Goal: Task Accomplishment & Management: Manage account settings

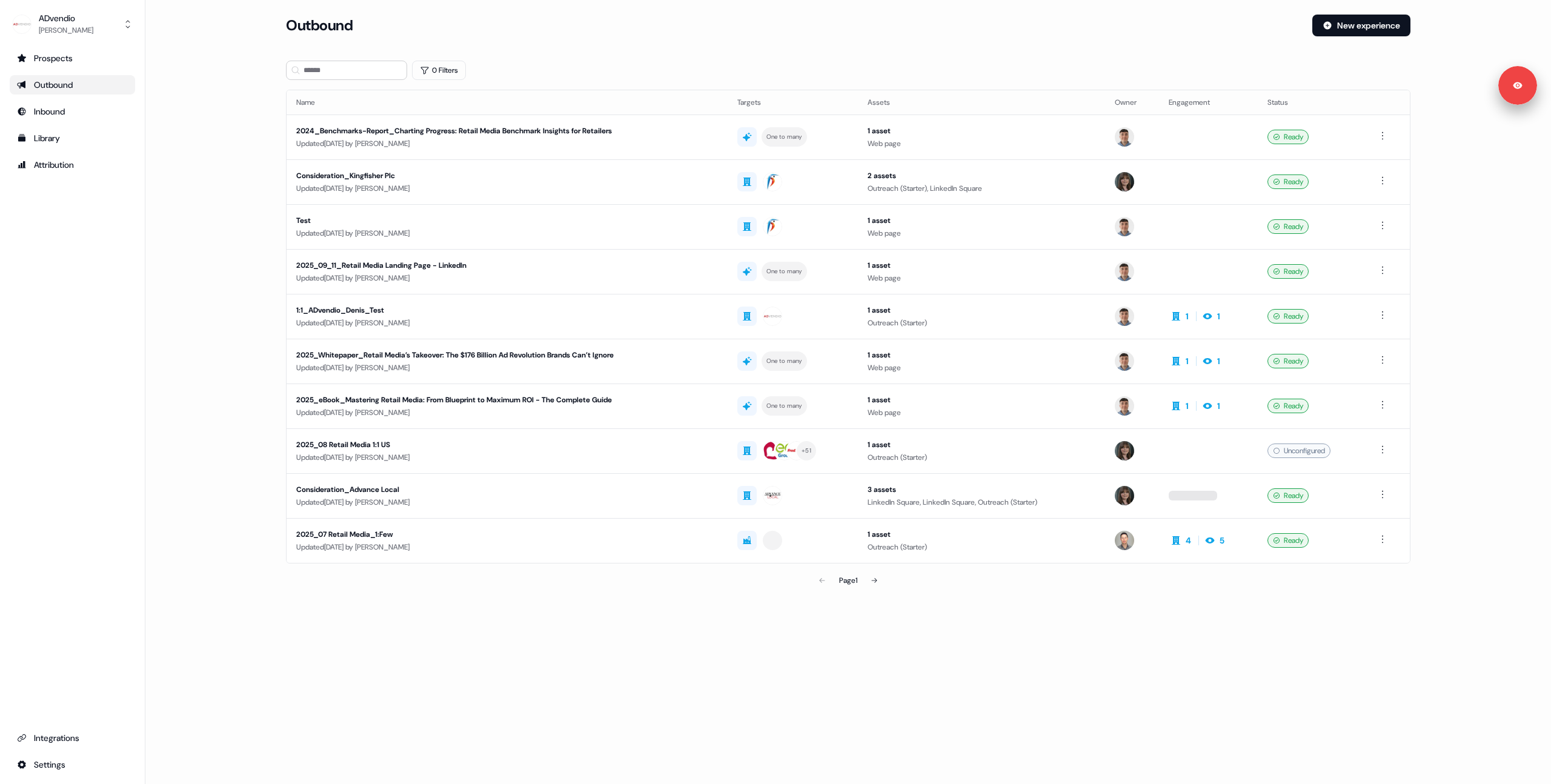
click at [56, 71] on ul "Prospects Outbound Inbound Library Attribution" at bounding box center [73, 111] width 126 height 126
click at [48, 58] on div "Prospects" at bounding box center [73, 58] width 111 height 12
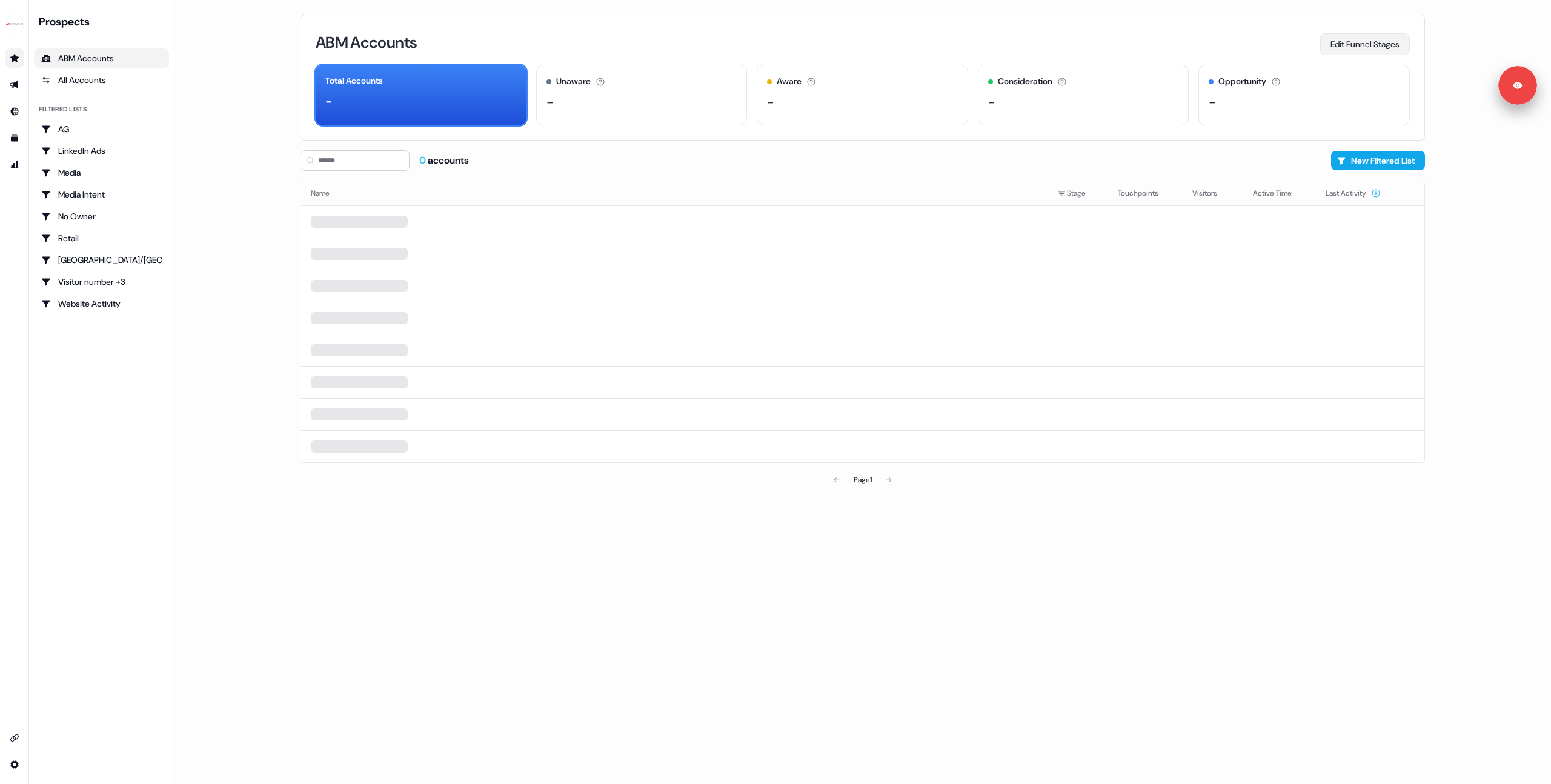
click at [1341, 42] on button "Edit Funnel Stages" at bounding box center [1365, 44] width 90 height 22
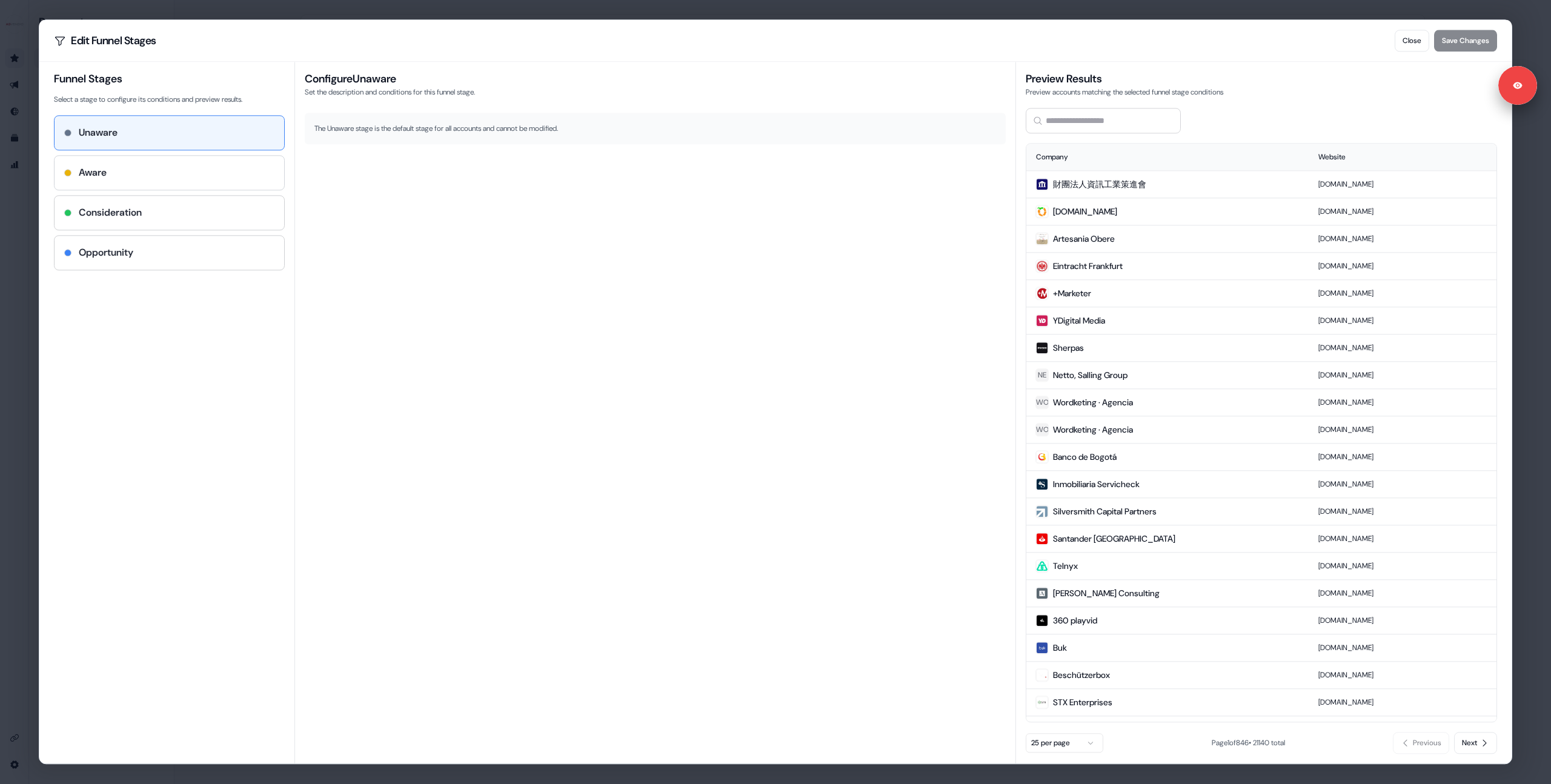
click at [143, 166] on div "Aware" at bounding box center [169, 173] width 211 height 14
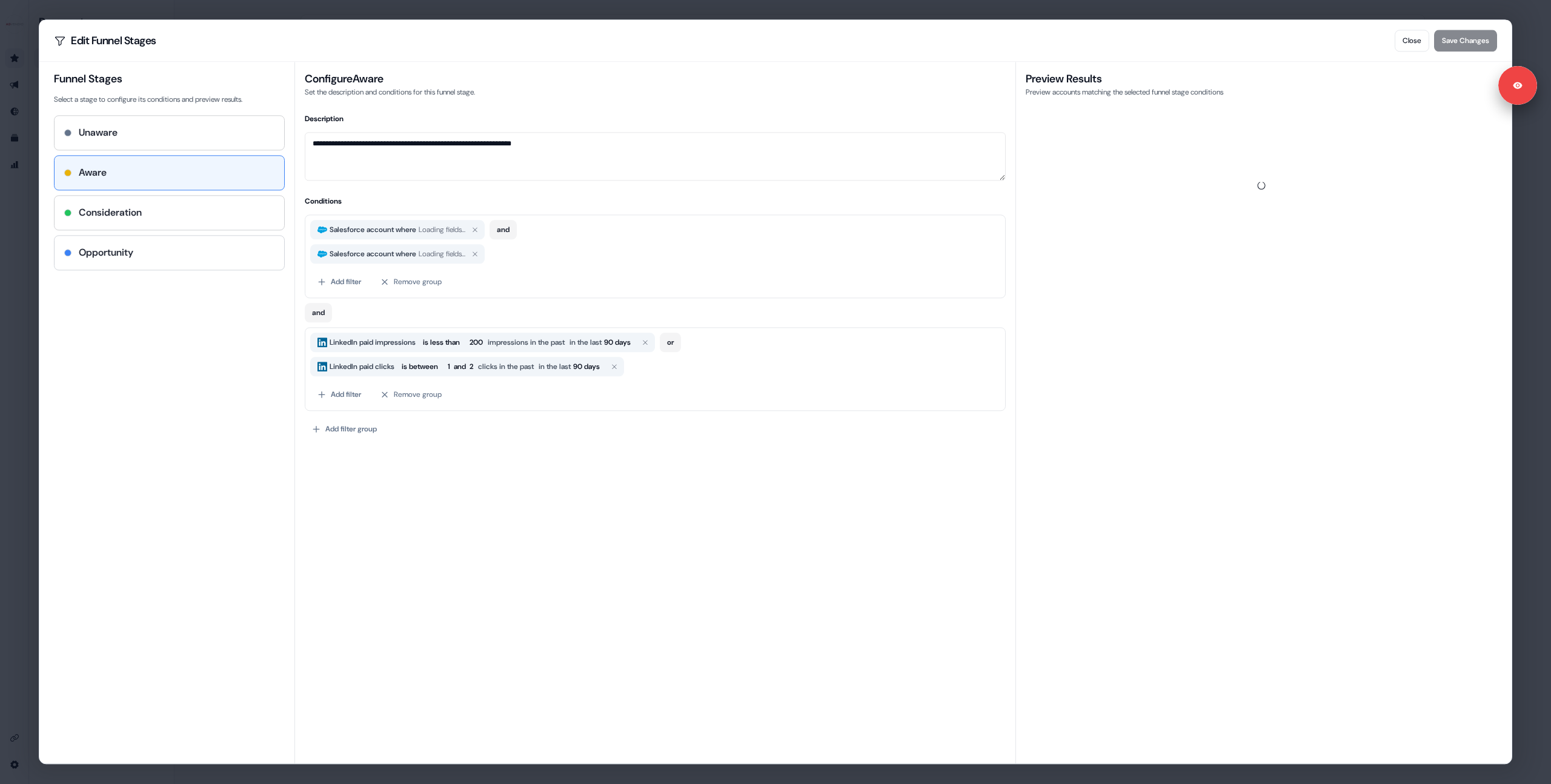
click at [143, 235] on div "Opportunity" at bounding box center [169, 253] width 231 height 35
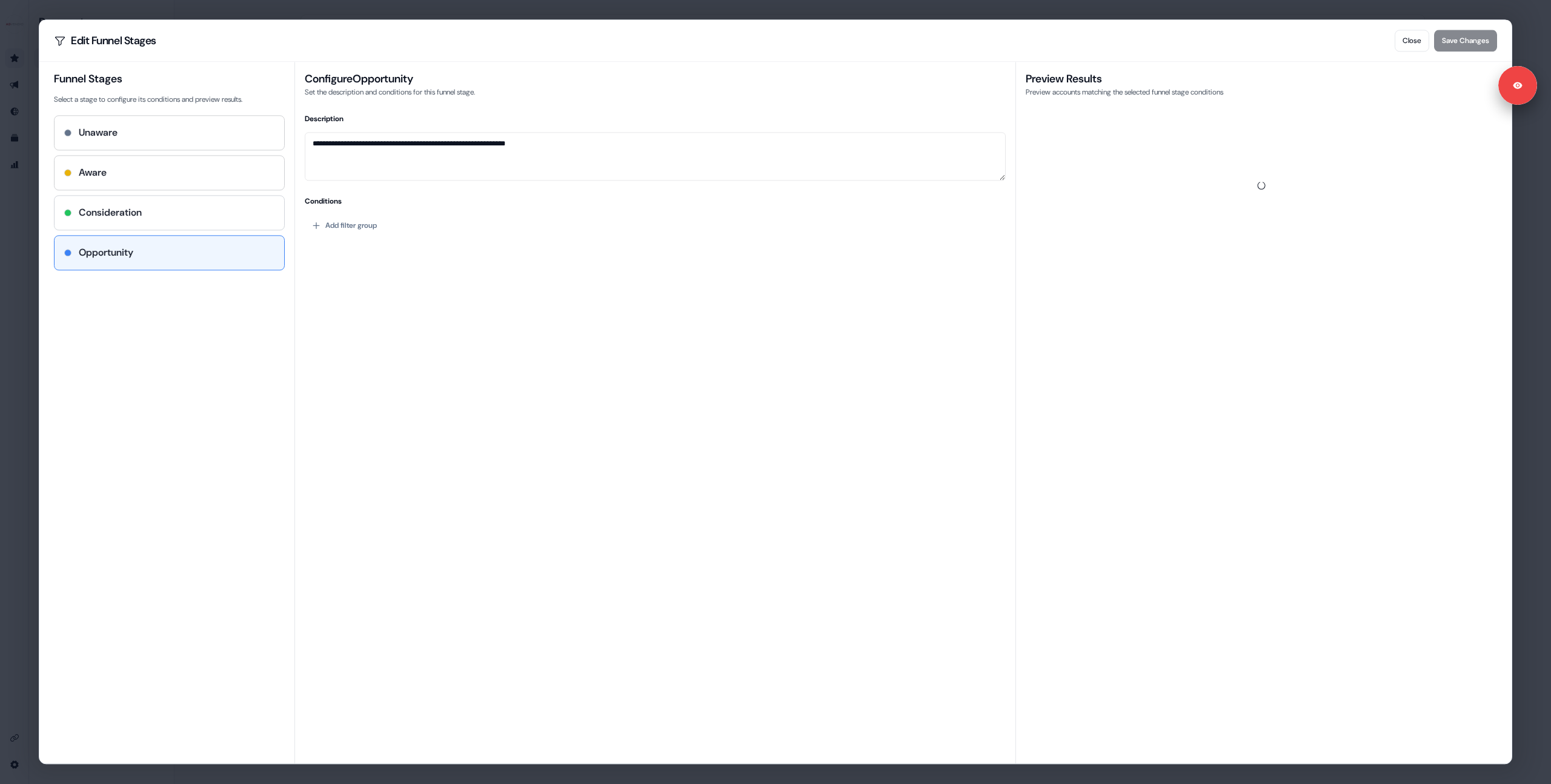
click at [145, 206] on div "Consideration" at bounding box center [169, 213] width 211 height 14
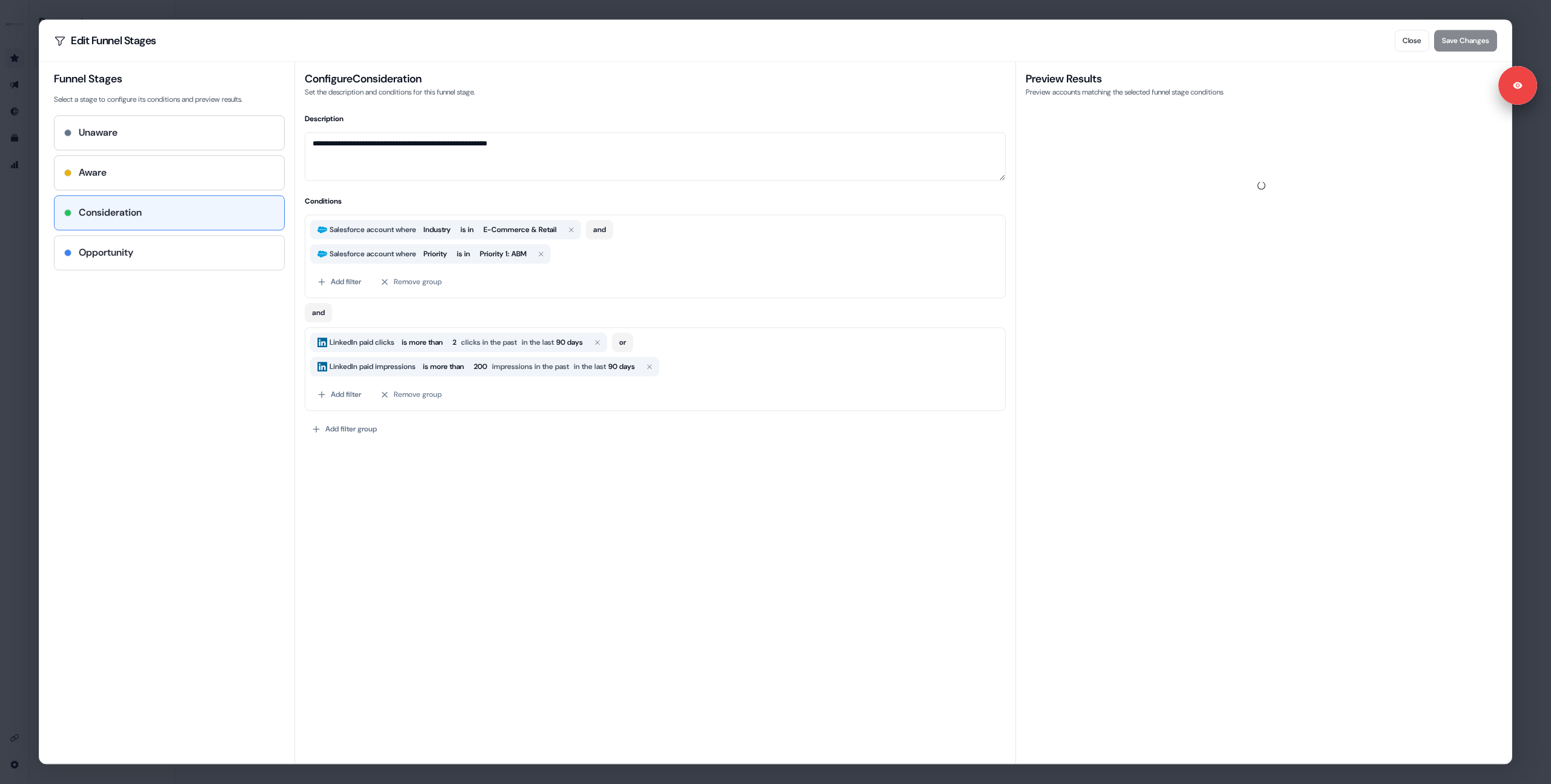
click at [149, 247] on div "Opportunity" at bounding box center [169, 252] width 211 height 14
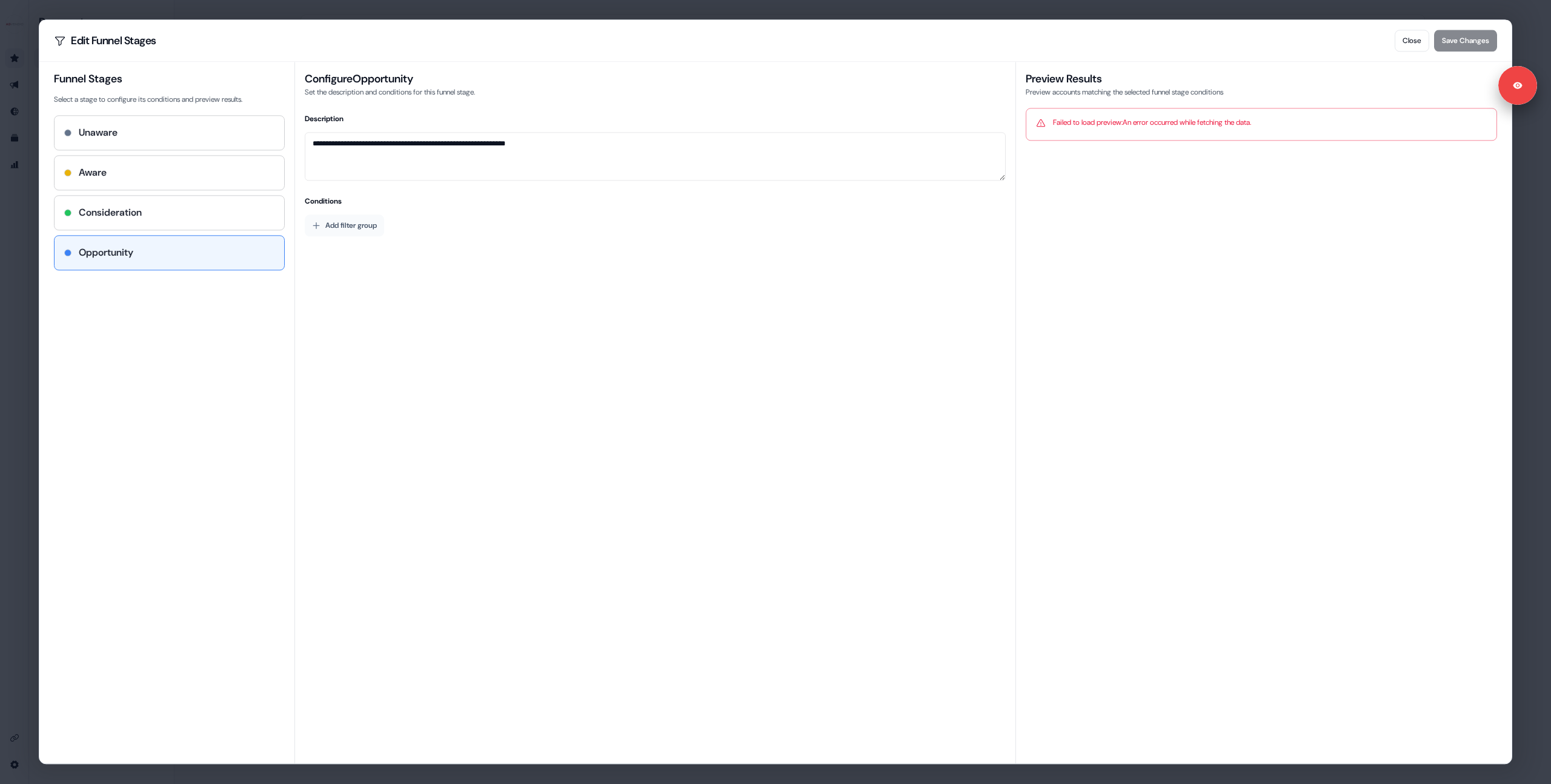
click at [343, 227] on button "Add filter group" at bounding box center [344, 225] width 79 height 22
click at [401, 237] on button "Remove group" at bounding box center [411, 230] width 76 height 22
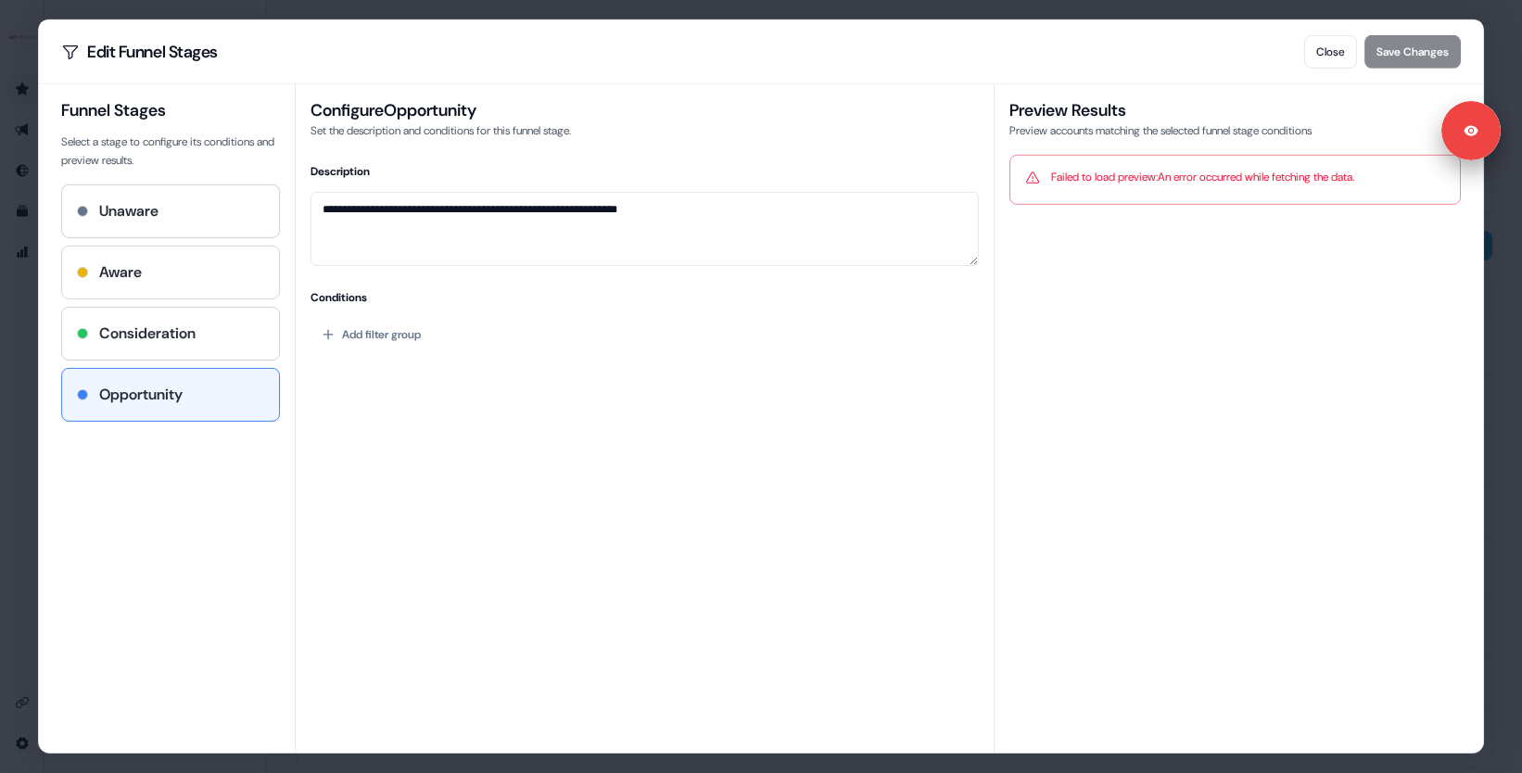
click at [154, 285] on div "Aware" at bounding box center [170, 273] width 217 height 52
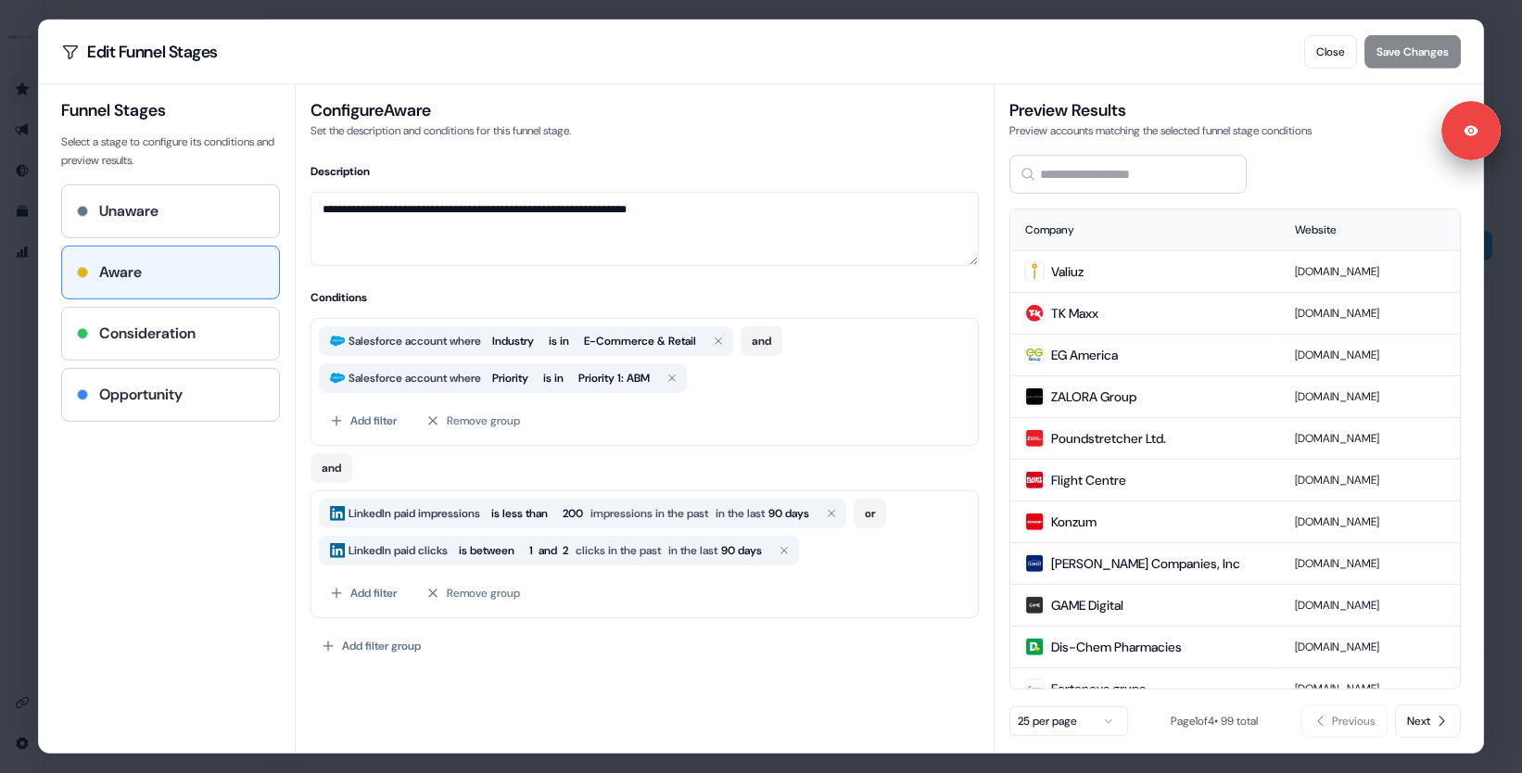
click at [153, 341] on h4 "Consideration" at bounding box center [147, 333] width 96 height 22
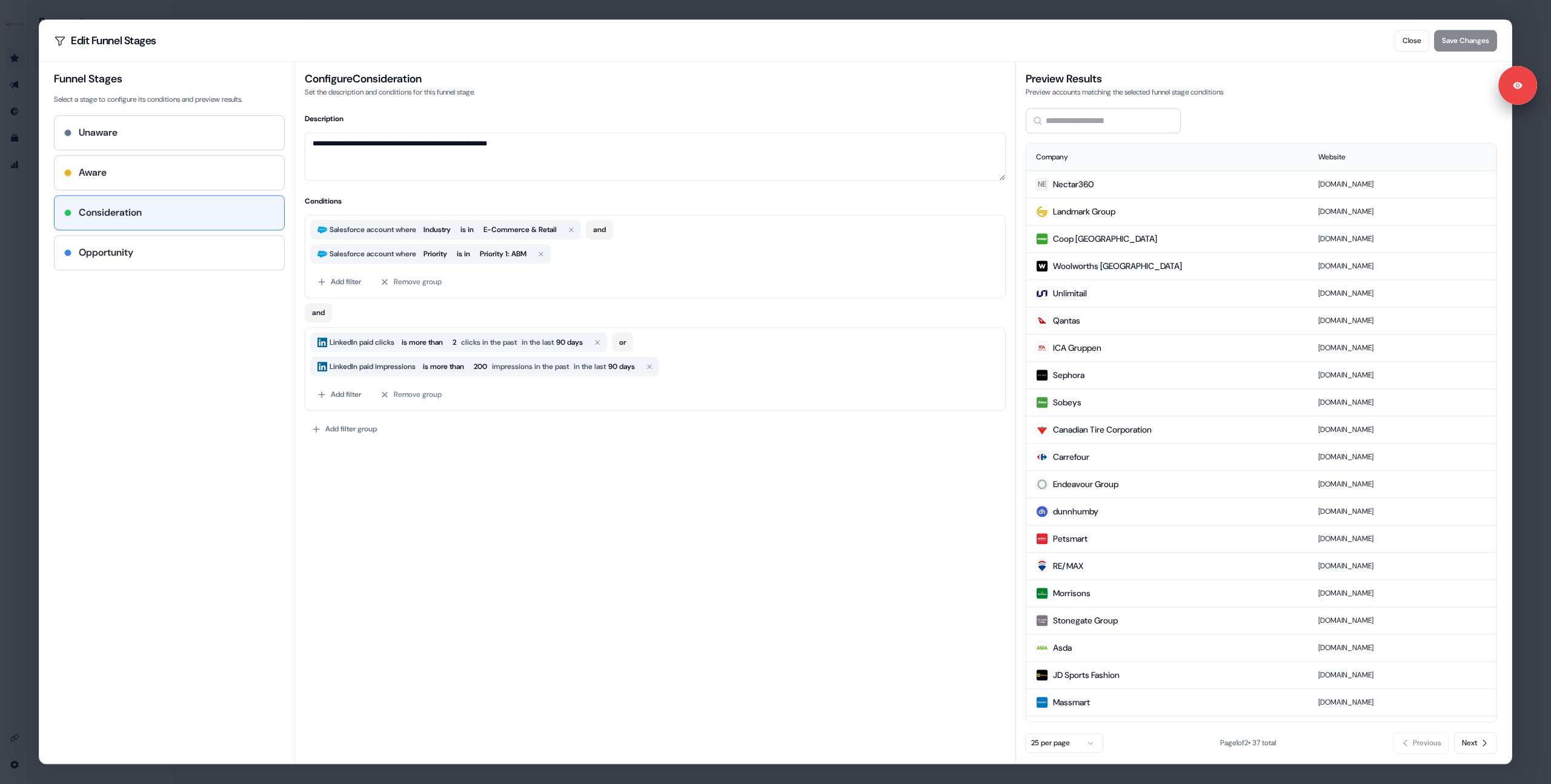
click at [124, 254] on h4 "Opportunity" at bounding box center [105, 252] width 54 height 14
type textarea "**********"
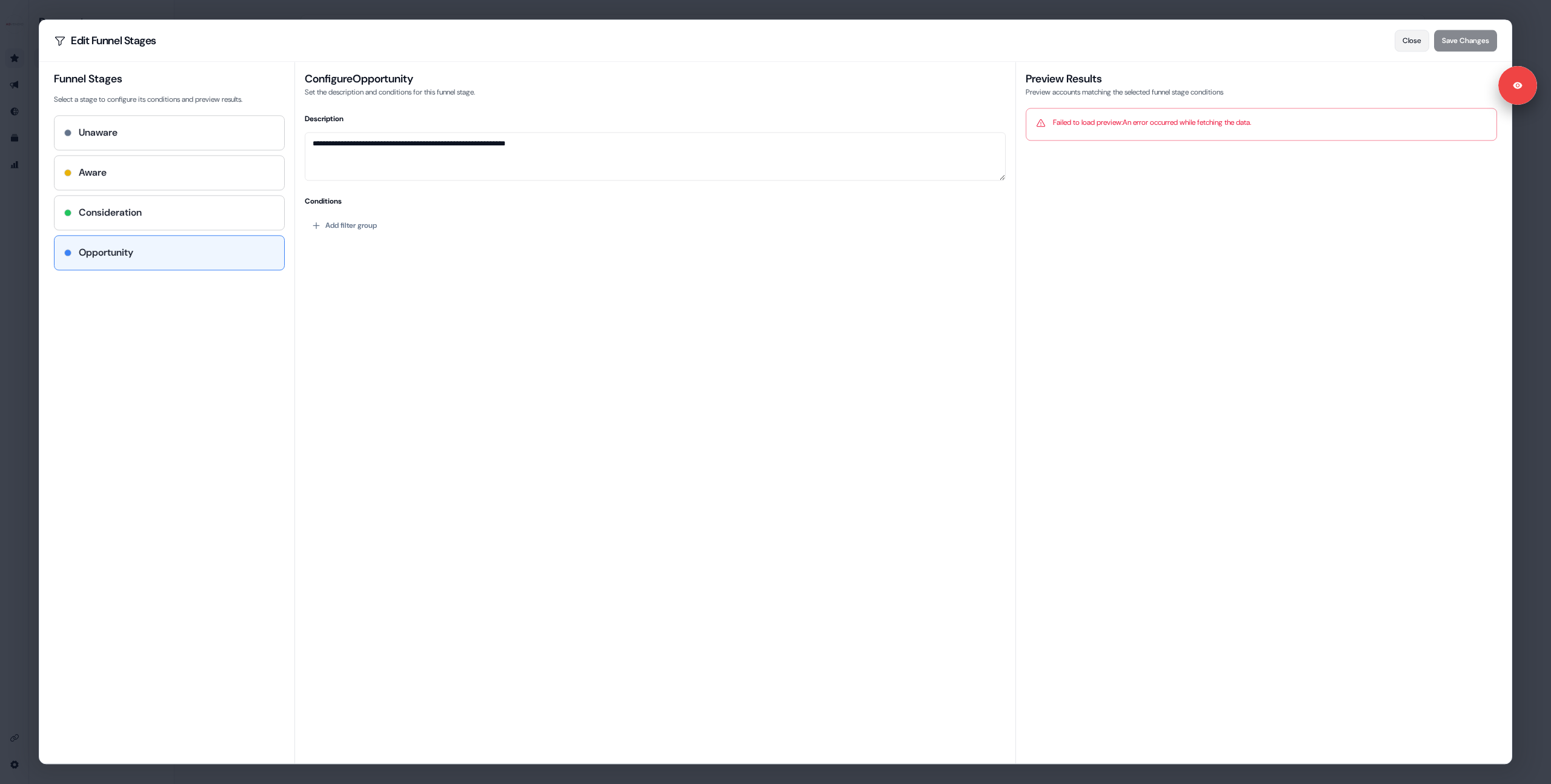
click at [1410, 40] on button "Close" at bounding box center [1412, 40] width 35 height 22
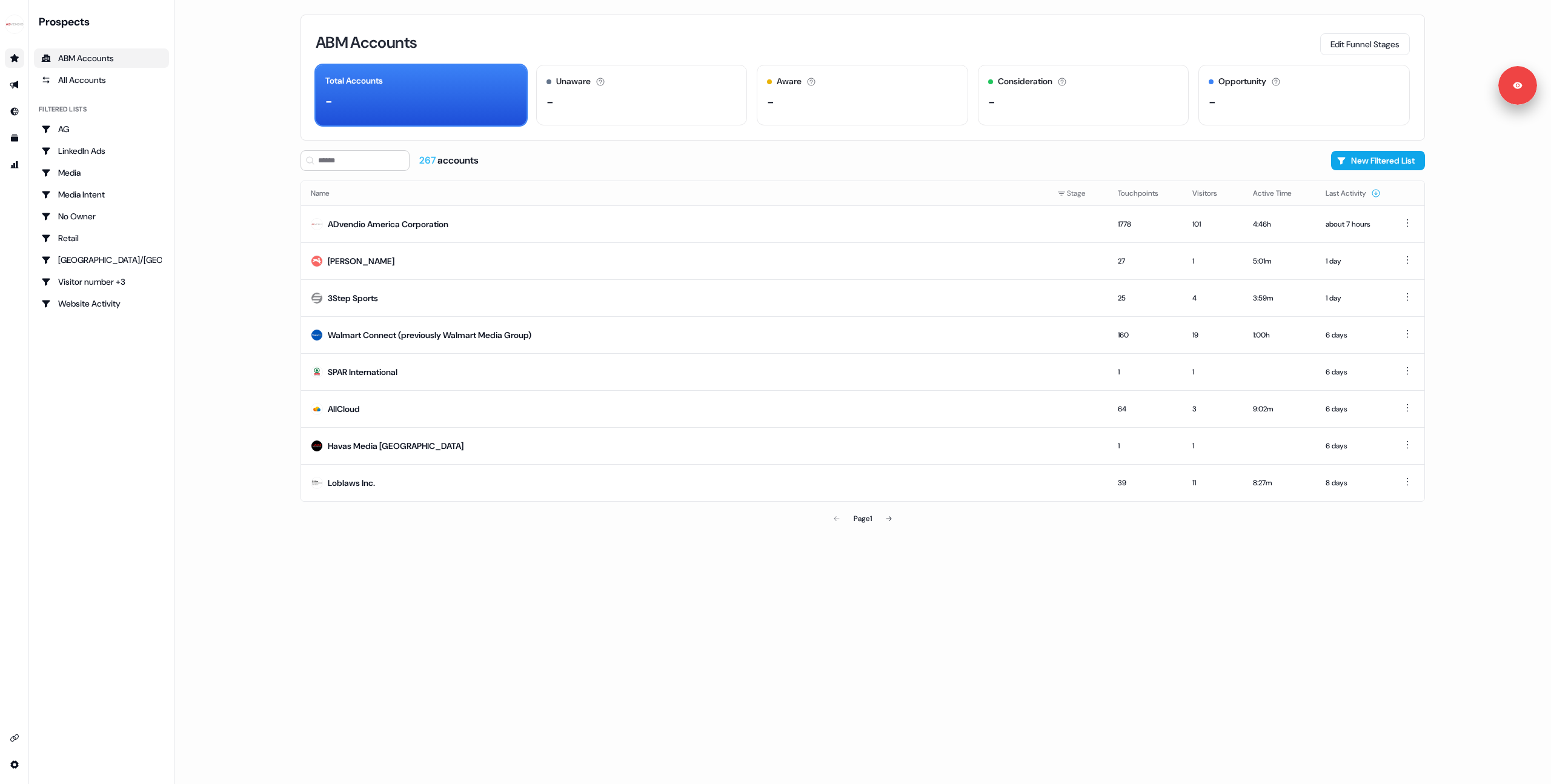
click at [224, 397] on main "Loading... ABM Accounts Edit Funnel Stages Total Accounts - Unaware The default…" at bounding box center [862, 392] width 1376 height 784
click at [251, 241] on main "Loading... ABM Accounts Edit Funnel Stages Total Accounts - Unaware The default…" at bounding box center [862, 392] width 1376 height 784
click at [246, 374] on main "Loading... ABM Accounts Edit Funnel Stages Total Accounts - Unaware The default…" at bounding box center [862, 392] width 1376 height 784
click at [229, 345] on main "Loading... ABM Accounts Edit Funnel Stages Total Accounts - Unaware The default…" at bounding box center [862, 392] width 1376 height 784
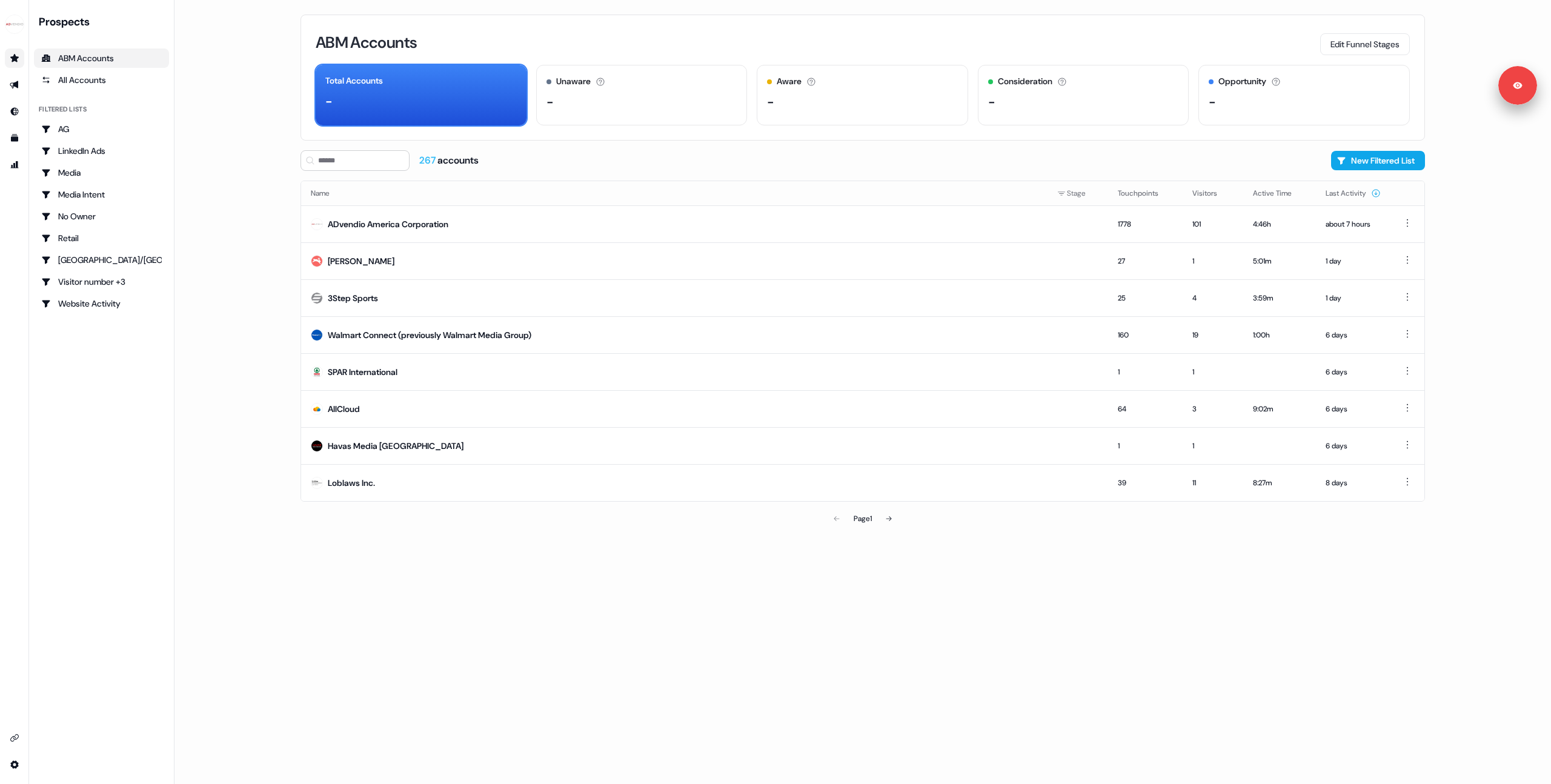
click at [211, 111] on main "Loading... ABM Accounts Edit Funnel Stages Total Accounts - Unaware The default…" at bounding box center [862, 392] width 1376 height 784
click at [20, 23] on img "side nav menu" at bounding box center [14, 24] width 20 height 20
click at [252, 169] on div "Help documentation Feedback Logout Prospects ABM Accounts All Accounts Filtered…" at bounding box center [776, 392] width 1551 height 784
click at [211, 215] on main "Loading... ABM Accounts Edit Funnel Stages Total Accounts - Unaware The default…" at bounding box center [862, 392] width 1376 height 784
click at [8, 27] on img "side nav menu" at bounding box center [14, 24] width 20 height 20
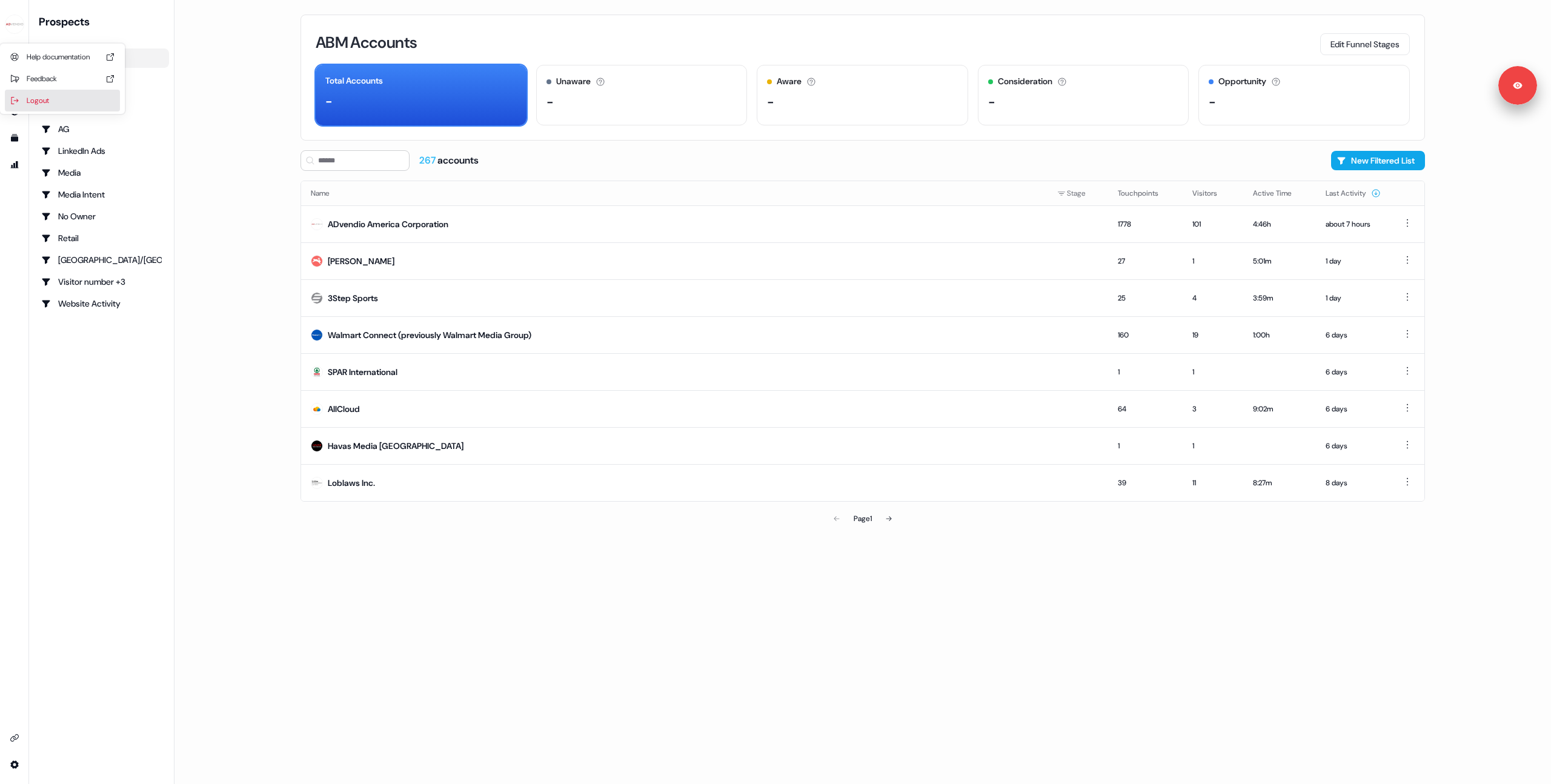
click at [41, 103] on div "Logout" at bounding box center [62, 100] width 115 height 22
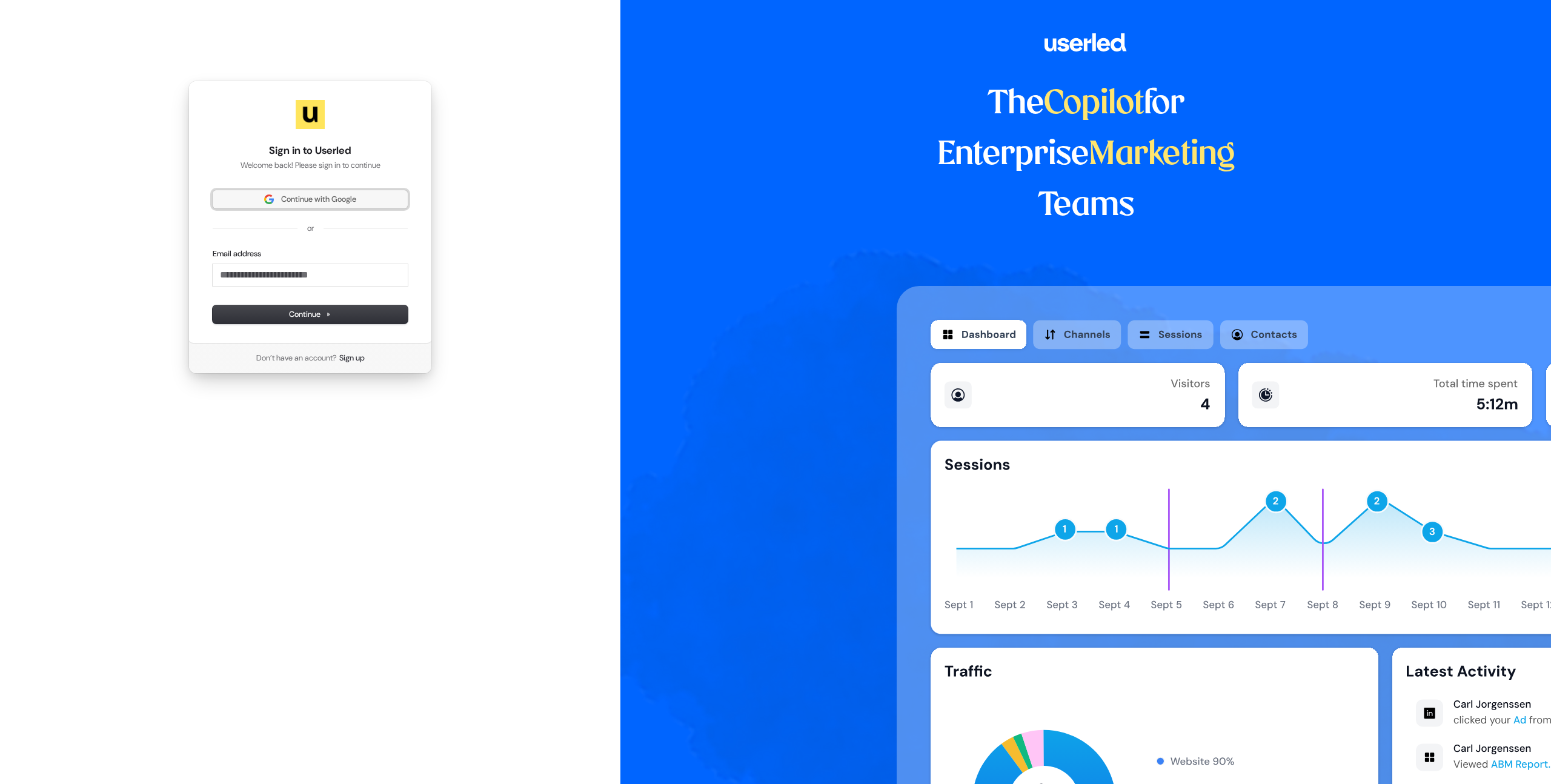
click at [334, 193] on button "Continue with Google" at bounding box center [310, 199] width 195 height 18
